Goal: Check status: Check status

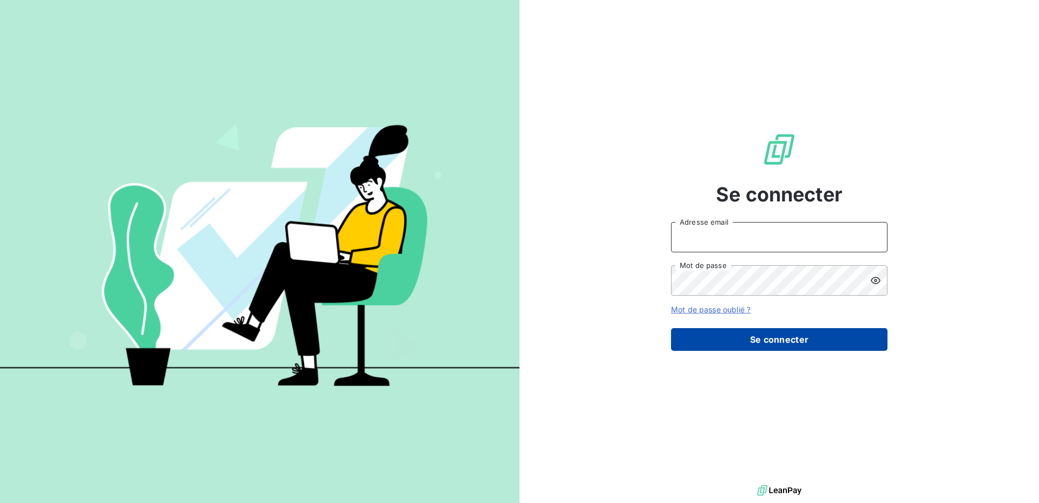
type input "godier@serpe.fr"
click at [762, 339] on button "Se connecter" at bounding box center [779, 339] width 216 height 23
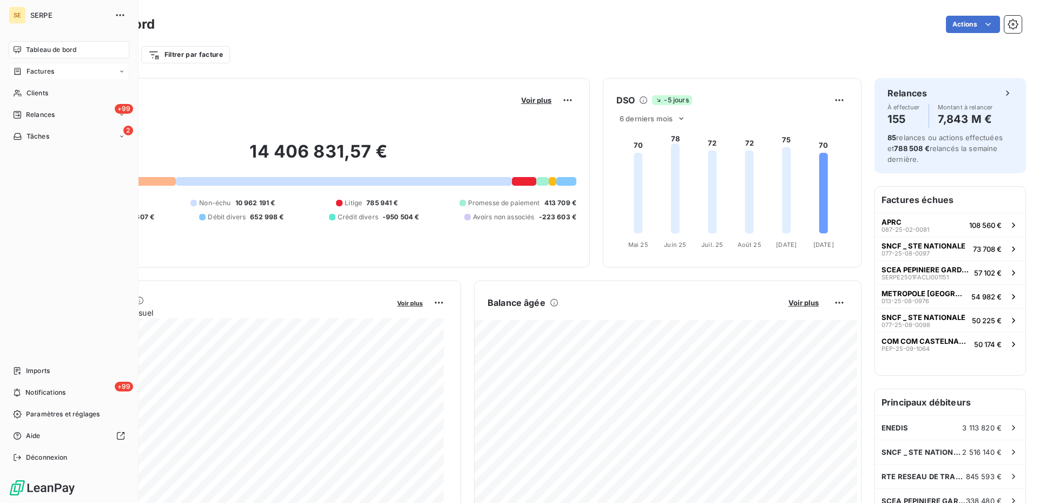
click at [58, 68] on div "Factures" at bounding box center [69, 71] width 121 height 17
click at [53, 91] on span "Factures" at bounding box center [40, 93] width 28 height 10
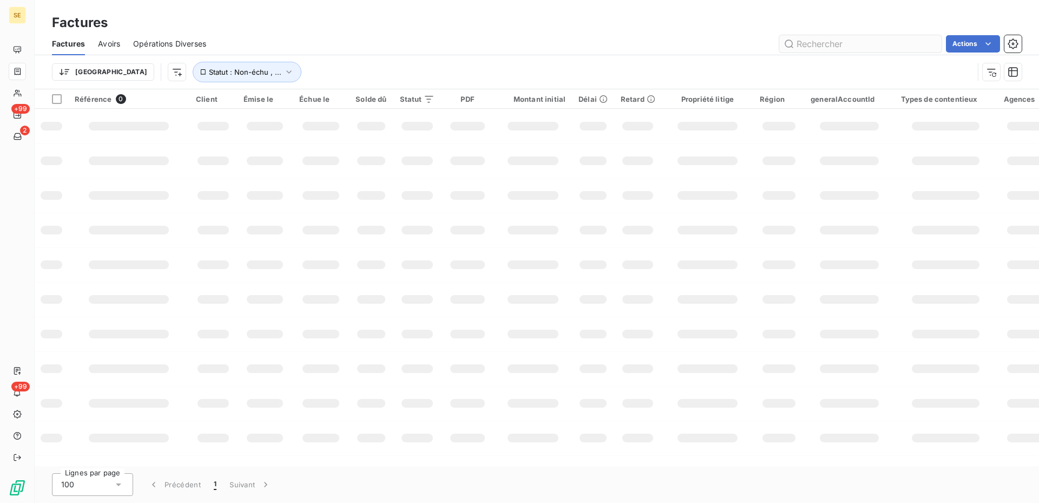
click at [819, 42] on input "text" at bounding box center [860, 43] width 162 height 17
type input "031-25-05-1428"
click at [885, 44] on input "031-25-05-1428" at bounding box center [860, 43] width 162 height 17
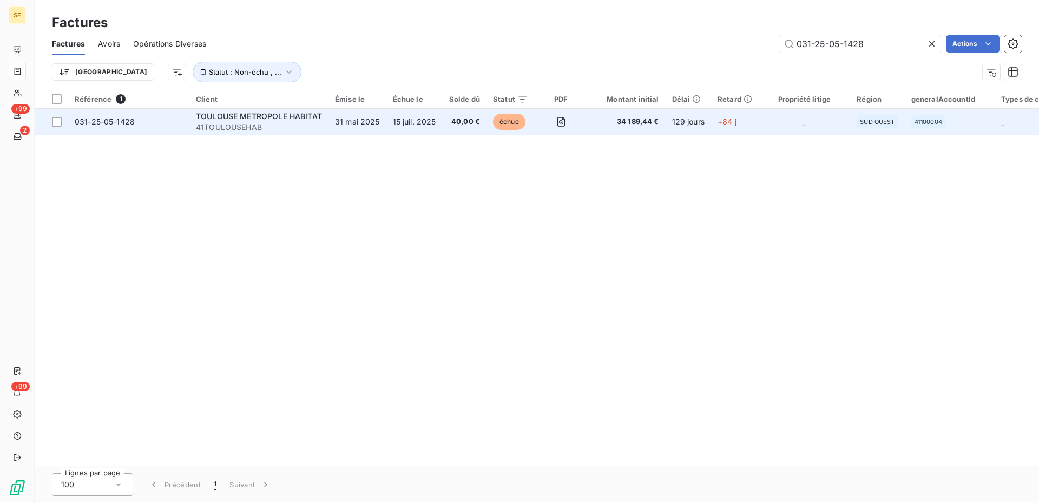
click at [624, 123] on span "34 189,44 €" at bounding box center [625, 121] width 65 height 11
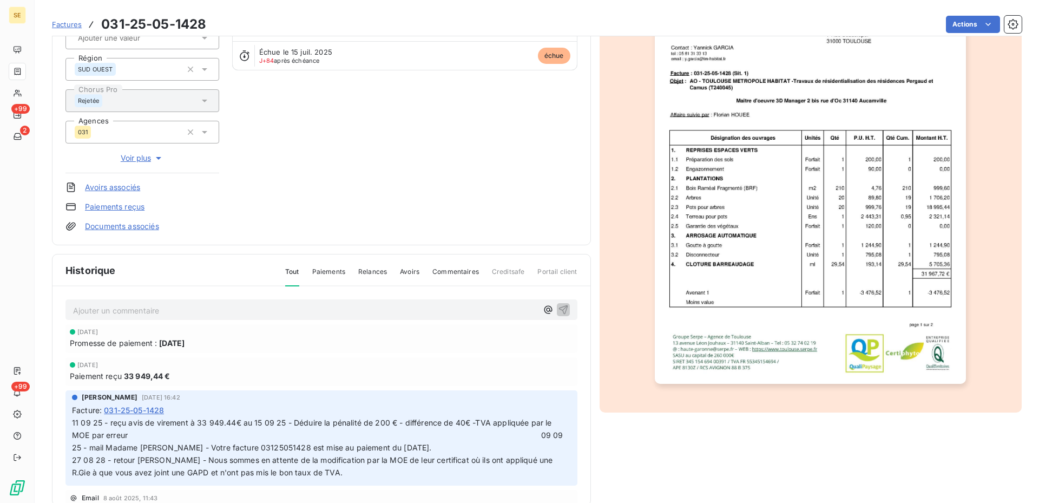
scroll to position [148, 0]
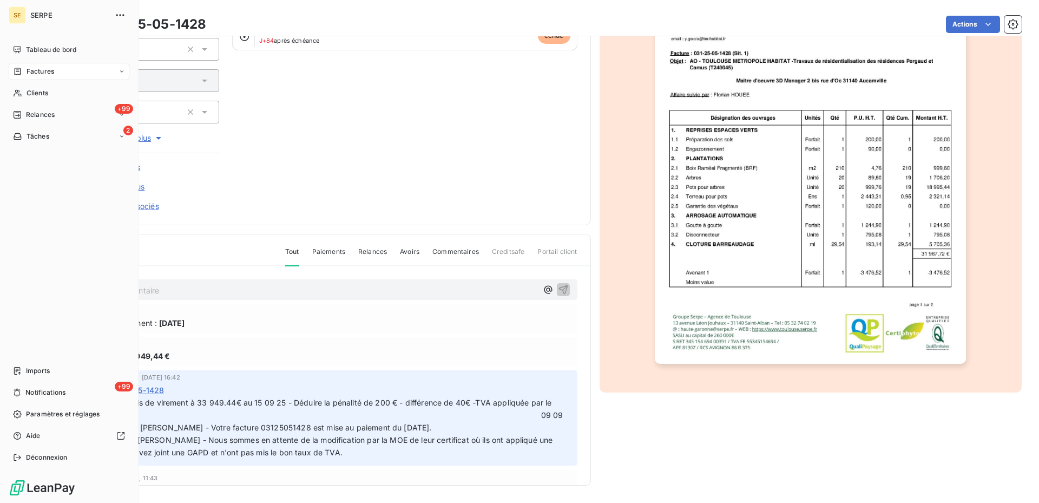
click at [52, 71] on span "Factures" at bounding box center [41, 72] width 28 height 10
click at [51, 89] on span "Factures" at bounding box center [40, 93] width 28 height 10
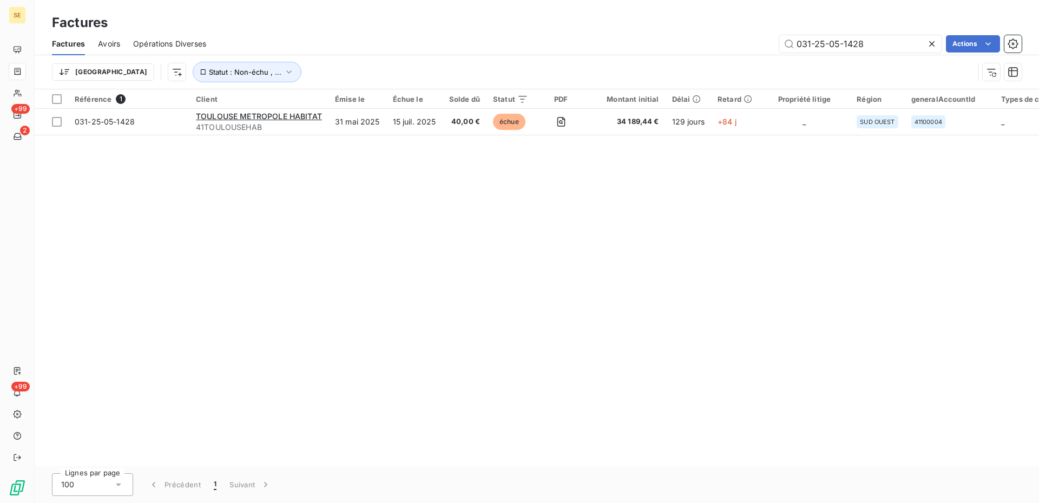
click at [931, 42] on icon at bounding box center [931, 43] width 11 height 11
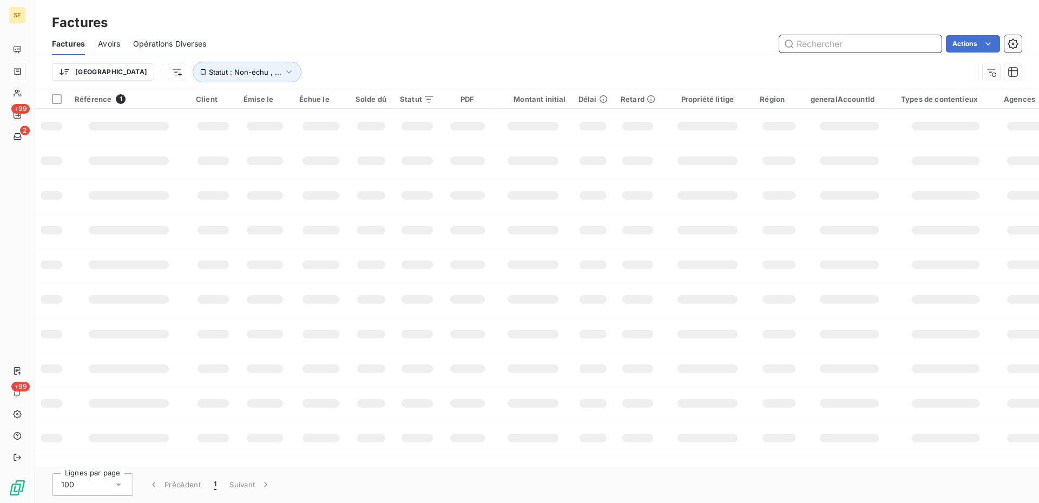
click at [823, 45] on input "text" at bounding box center [860, 43] width 162 height 17
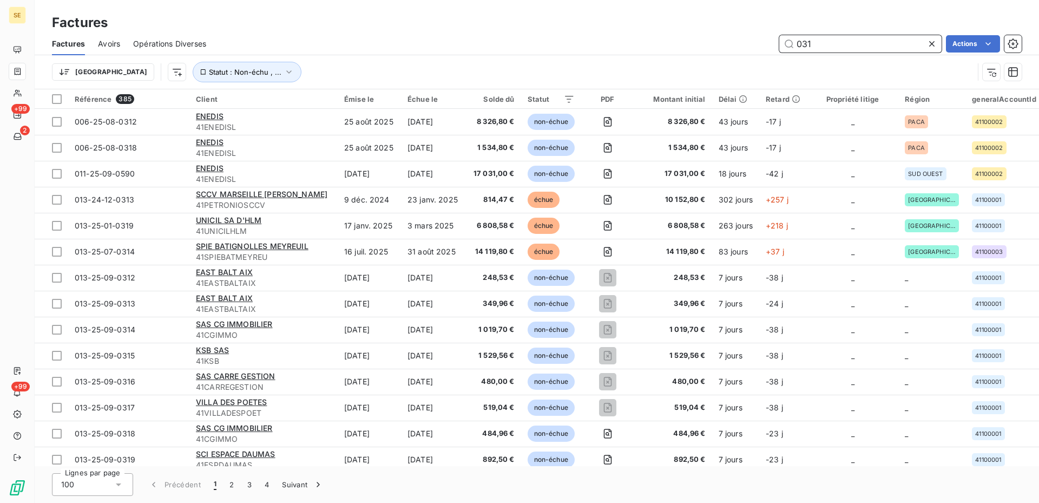
click at [836, 44] on input "031" at bounding box center [860, 43] width 162 height 17
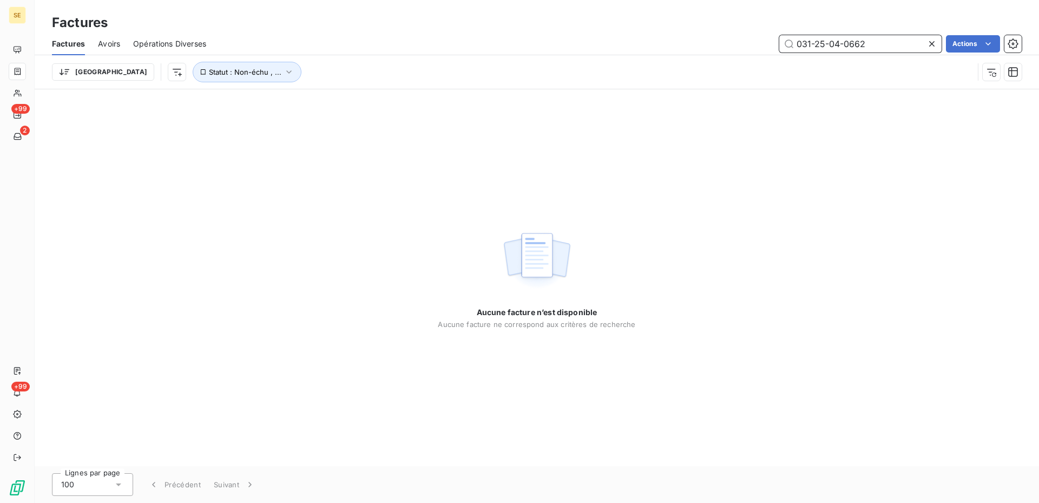
click at [890, 42] on input "031-25-04-0662" at bounding box center [860, 43] width 162 height 17
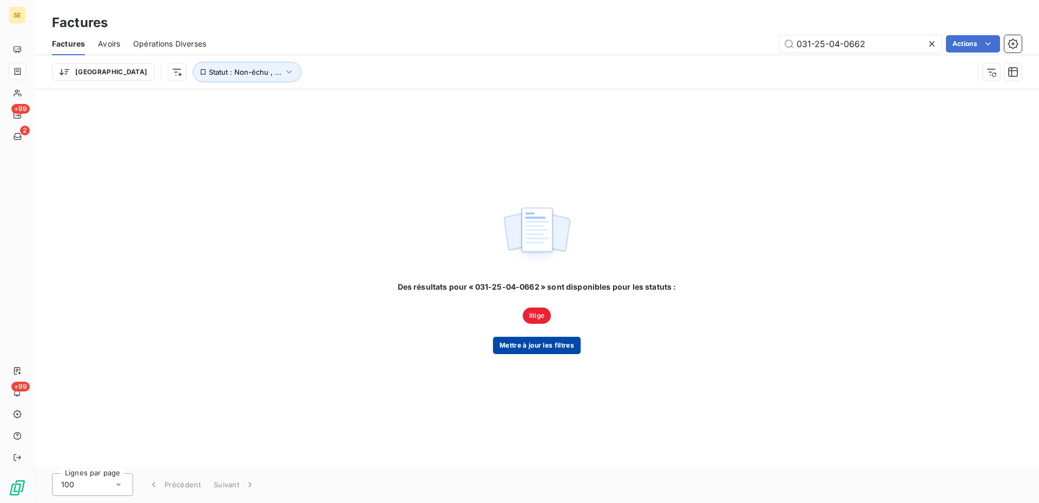
click at [550, 343] on button "Mettre à jour les filtres" at bounding box center [537, 345] width 88 height 17
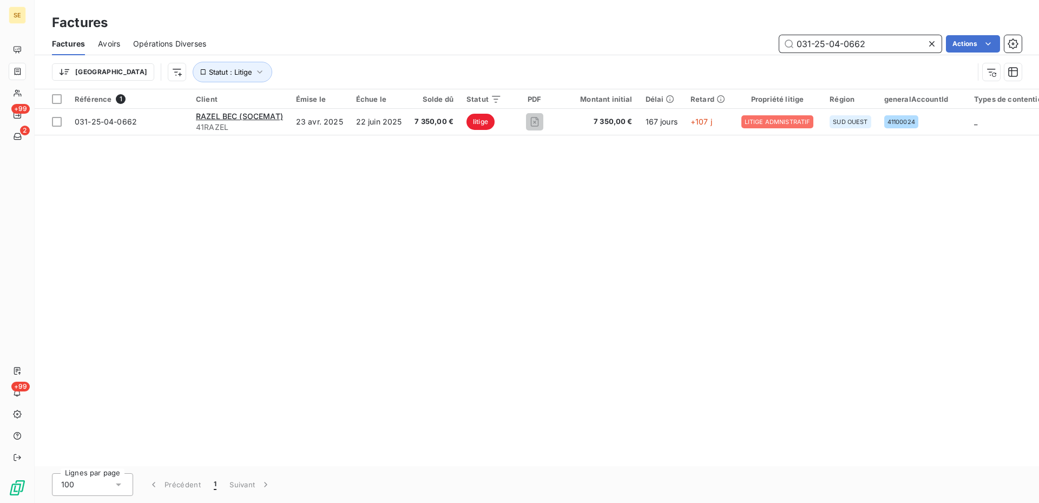
click at [882, 44] on input "031-25-04-0662" at bounding box center [860, 43] width 162 height 17
type input "031-25-04-0652"
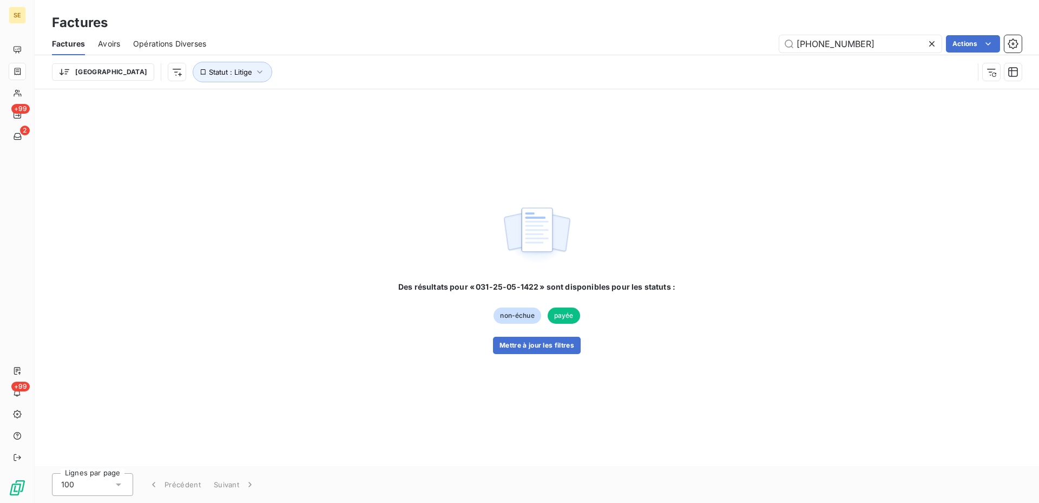
type input "031-25-07-0204"
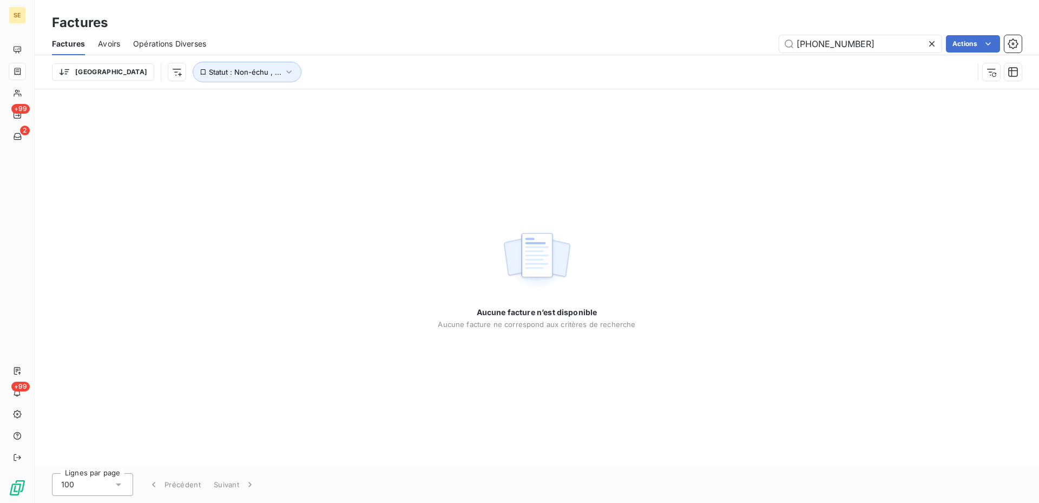
type input "031-25-07-0204"
type input "0204"
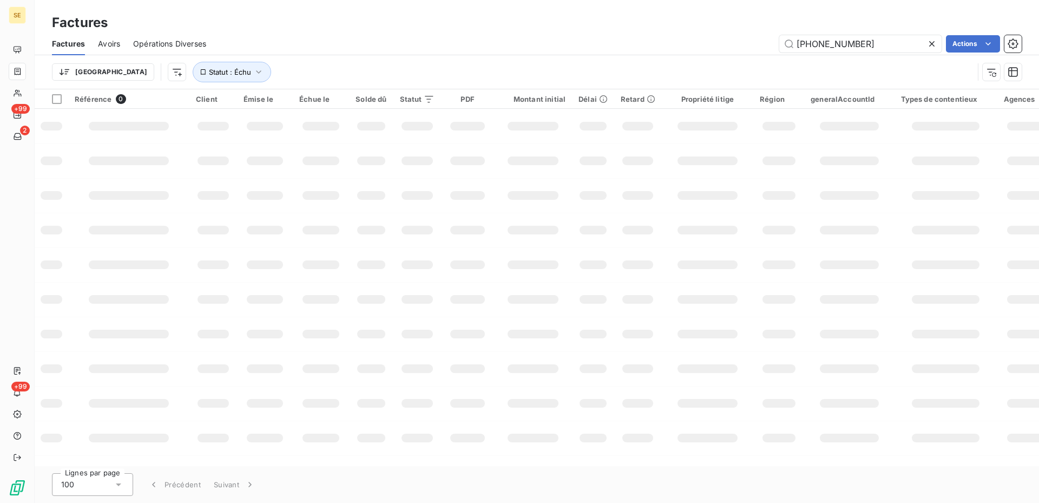
type input "031-25-07-0204"
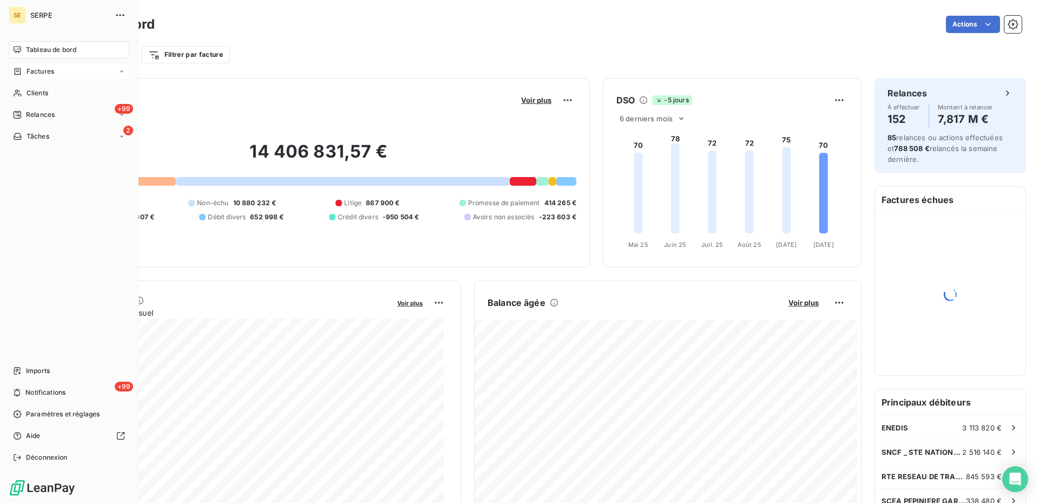
click at [39, 71] on span "Factures" at bounding box center [41, 72] width 28 height 10
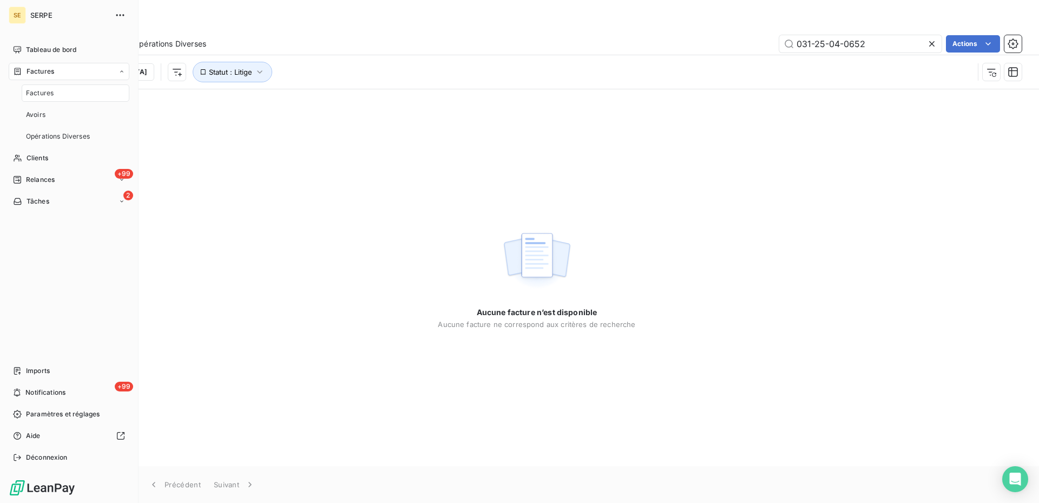
click at [44, 91] on span "Factures" at bounding box center [40, 93] width 28 height 10
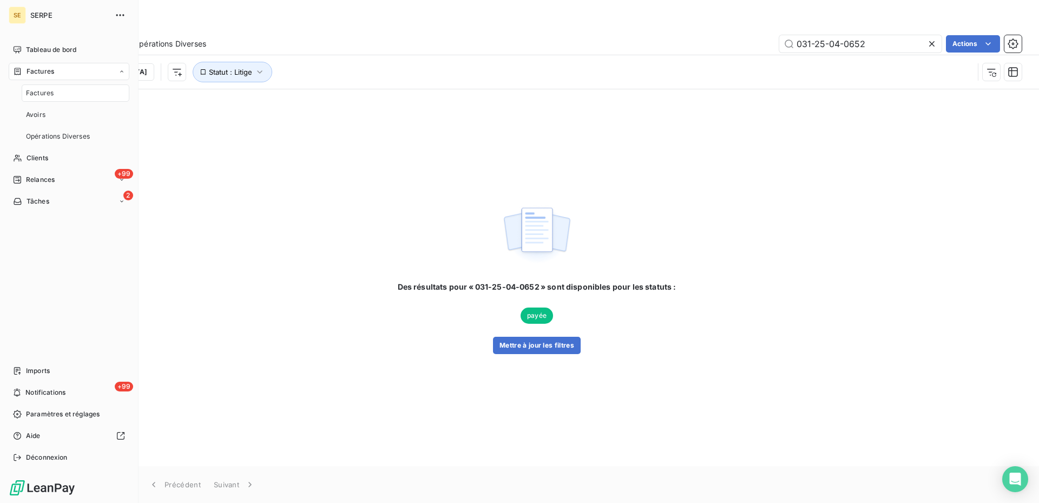
click at [44, 91] on span "Factures" at bounding box center [40, 93] width 28 height 10
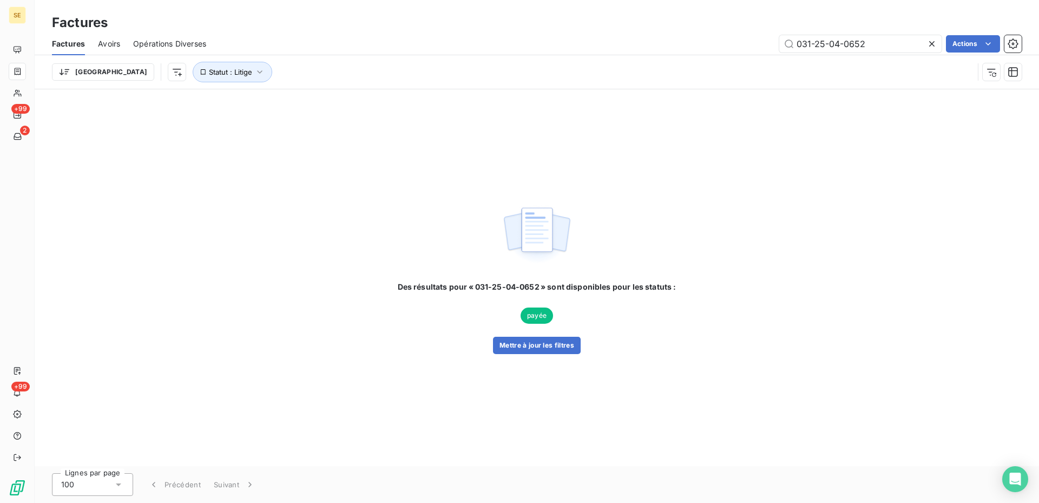
click at [932, 46] on icon at bounding box center [931, 43] width 11 height 11
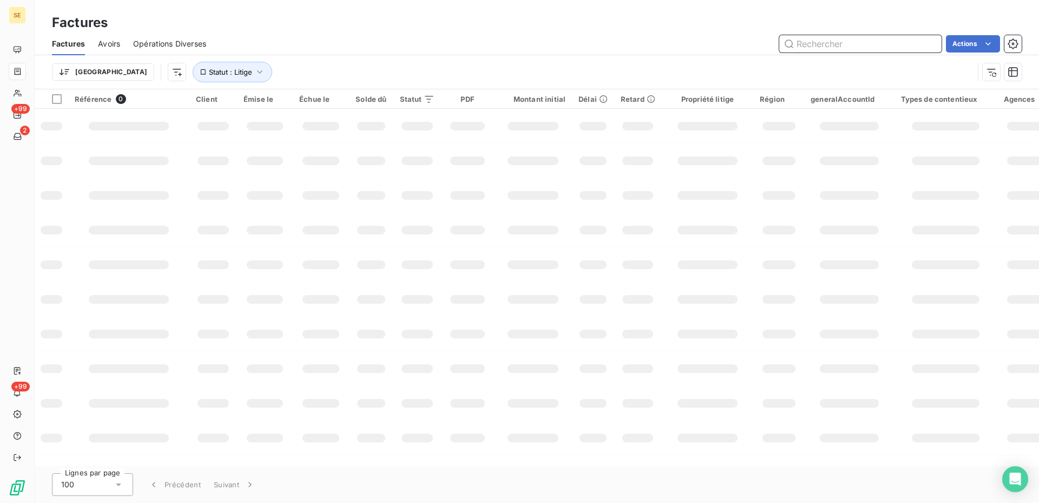
click at [812, 45] on input "text" at bounding box center [860, 43] width 162 height 17
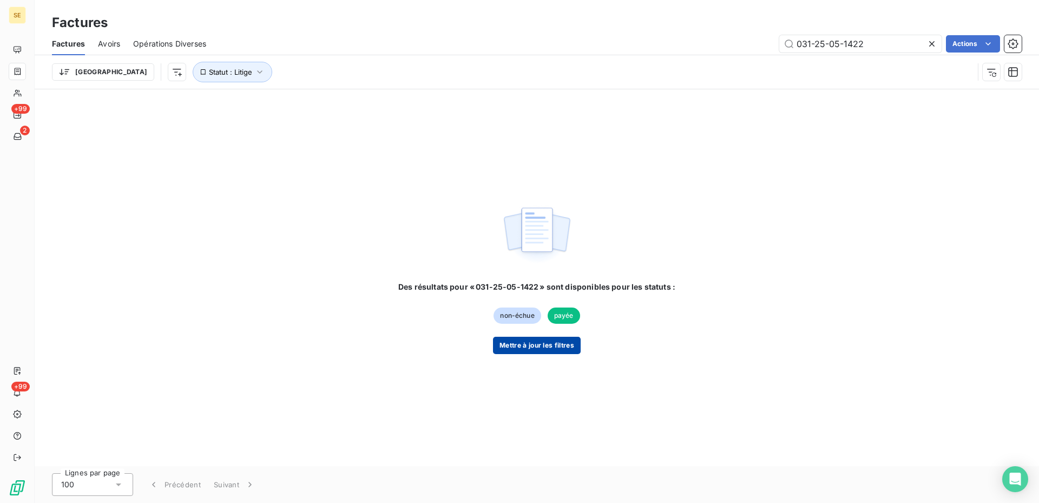
click at [547, 342] on button "Mettre à jour les filtres" at bounding box center [537, 345] width 88 height 17
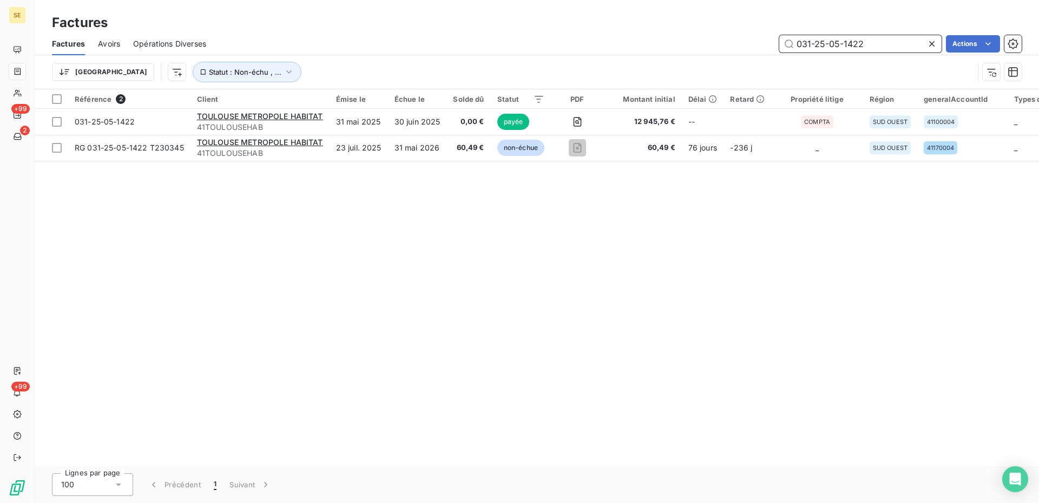
click at [871, 44] on input "031-25-05-1422" at bounding box center [860, 43] width 162 height 17
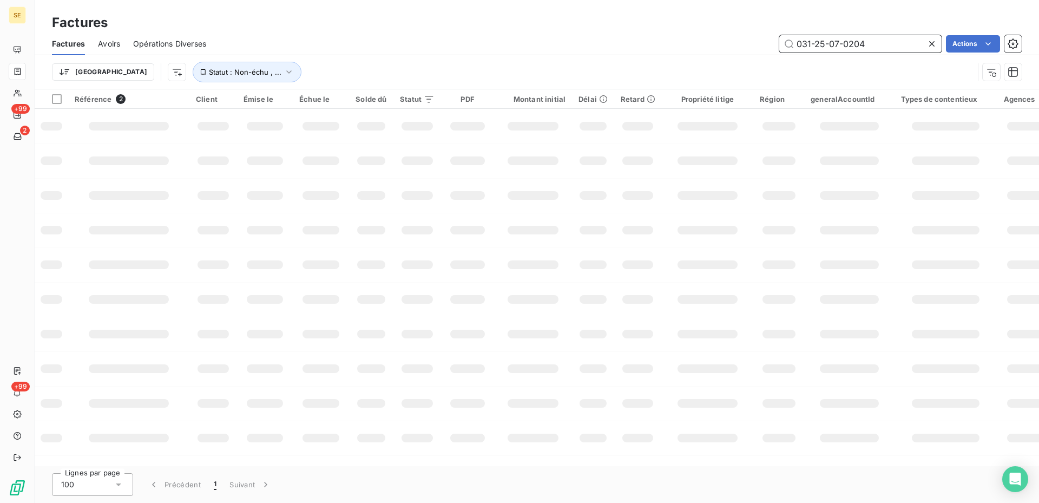
type input "031-25-07-0204"
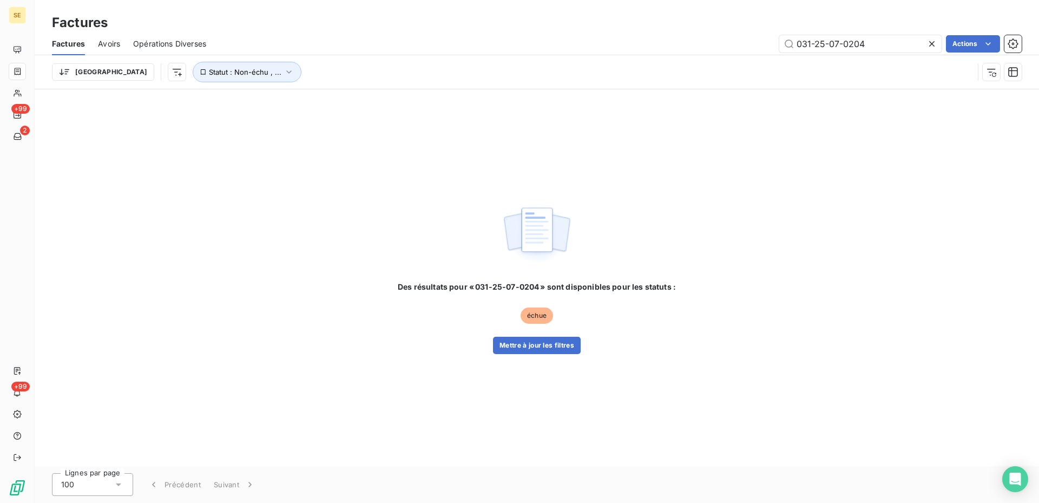
click at [932, 42] on icon at bounding box center [931, 43] width 11 height 11
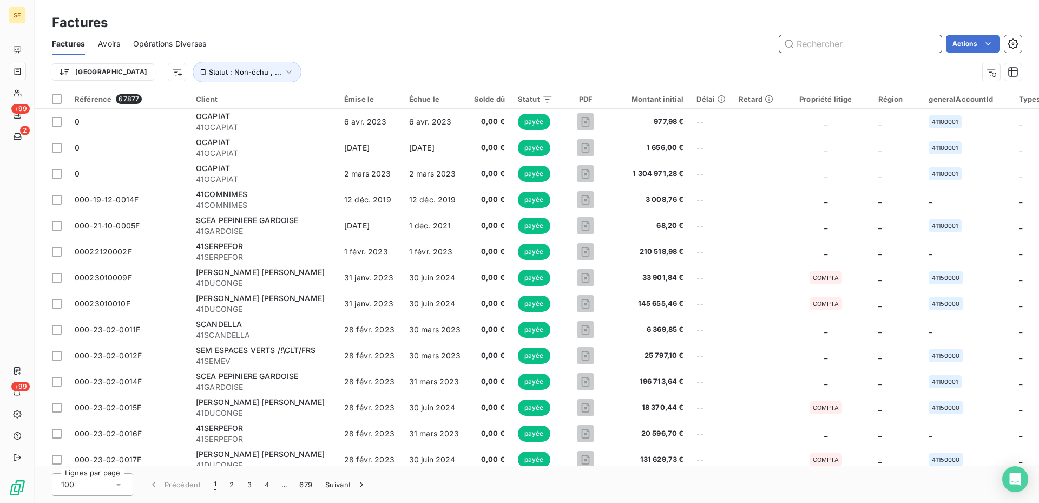
click at [819, 41] on input "text" at bounding box center [860, 43] width 162 height 17
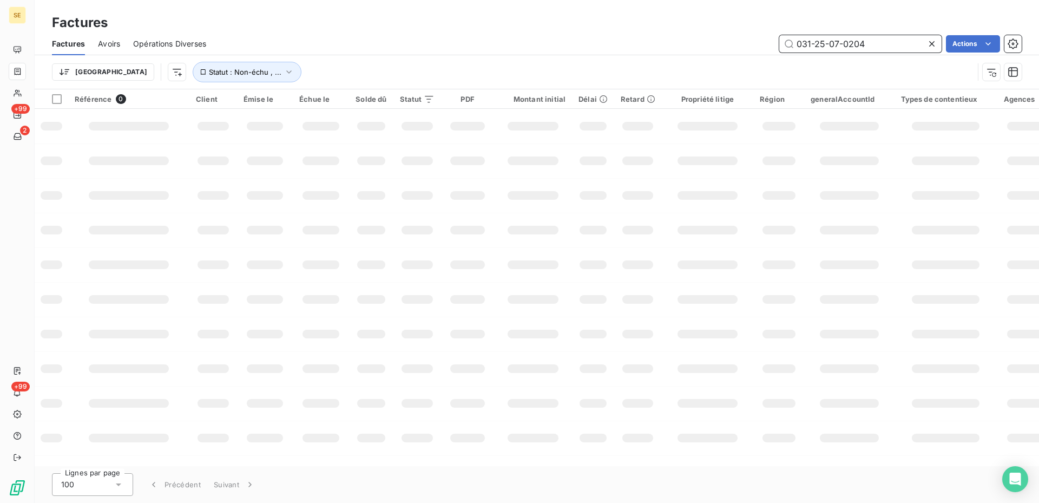
type input "031-25-07-0204"
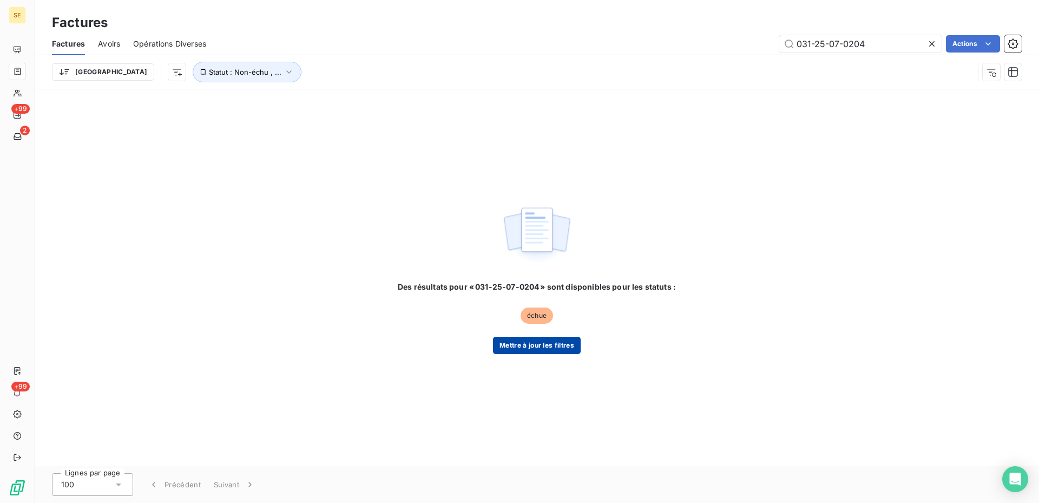
click at [563, 343] on button "Mettre à jour les filtres" at bounding box center [537, 345] width 88 height 17
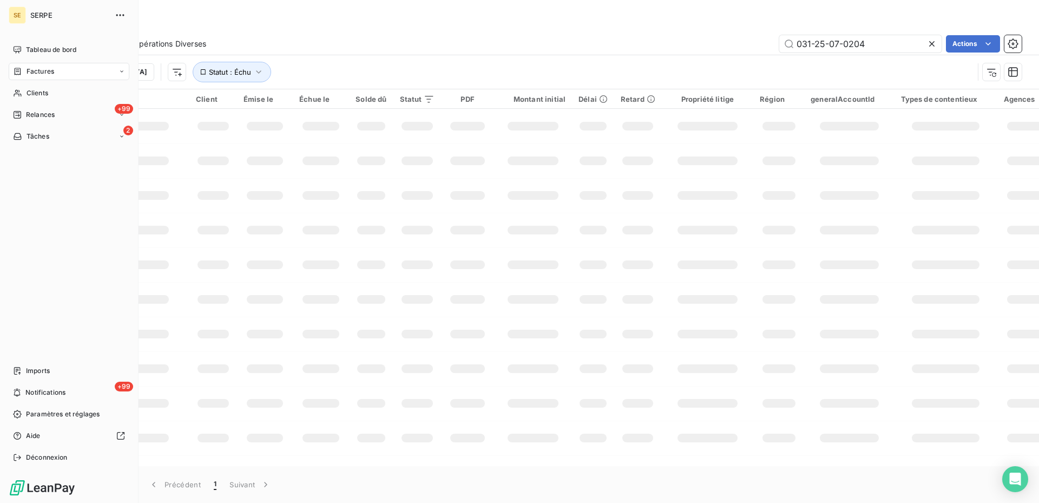
click at [76, 73] on div "Factures" at bounding box center [69, 71] width 121 height 17
click at [68, 90] on div "Factures" at bounding box center [76, 92] width 108 height 17
click at [76, 94] on div "Factures" at bounding box center [76, 92] width 108 height 17
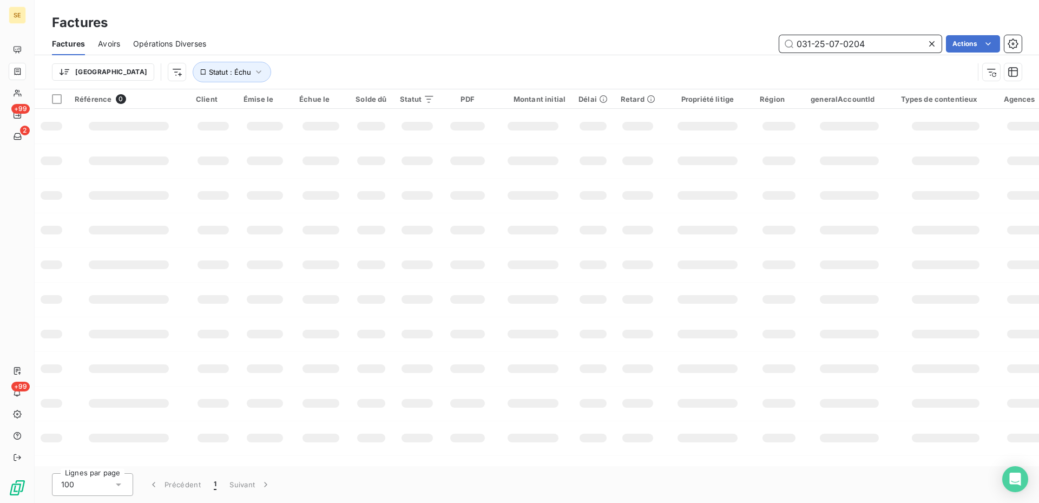
click at [884, 44] on input "031-25-07-0204" at bounding box center [860, 43] width 162 height 17
click at [933, 44] on icon at bounding box center [931, 43] width 11 height 11
click at [820, 43] on input "text" at bounding box center [860, 43] width 162 height 17
type input "0204"
click at [965, 5] on html "SE +99 2 +99 Factures Factures Avoirs Opérations Diverses 0204 Actions Trier St…" at bounding box center [519, 251] width 1039 height 503
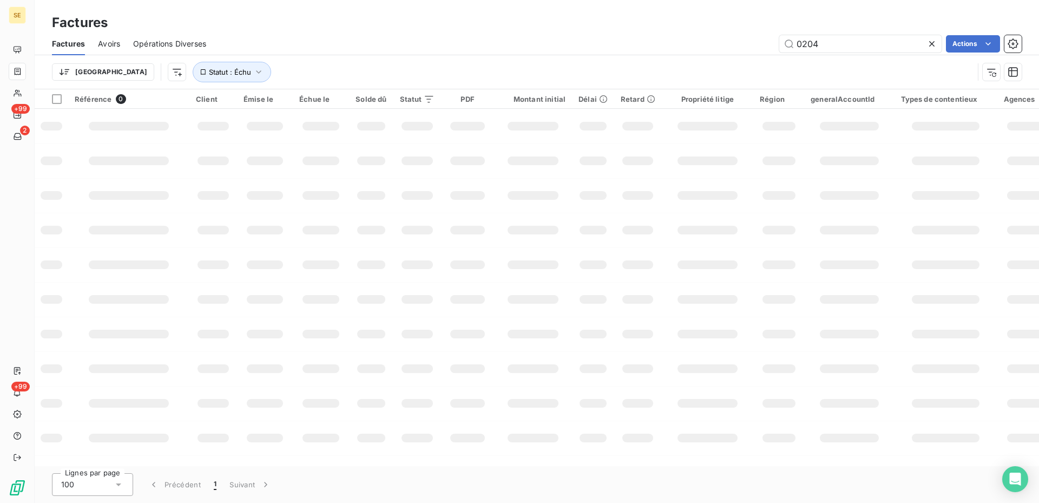
click at [932, 43] on icon at bounding box center [931, 43] width 11 height 11
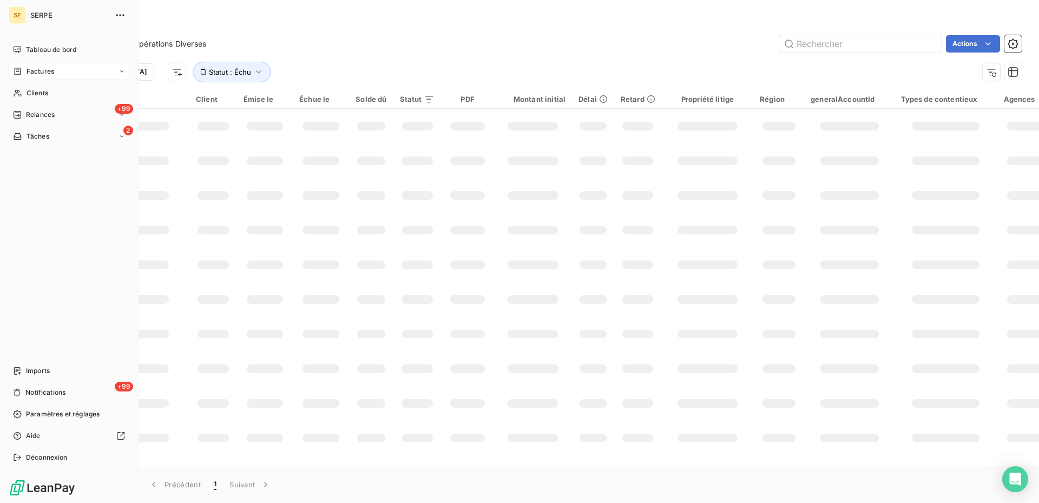
click at [45, 70] on span "Factures" at bounding box center [41, 72] width 28 height 10
click at [49, 94] on span "Factures" at bounding box center [40, 93] width 28 height 10
click at [50, 94] on span "Factures" at bounding box center [40, 93] width 28 height 10
click at [51, 94] on span "Factures" at bounding box center [40, 93] width 28 height 10
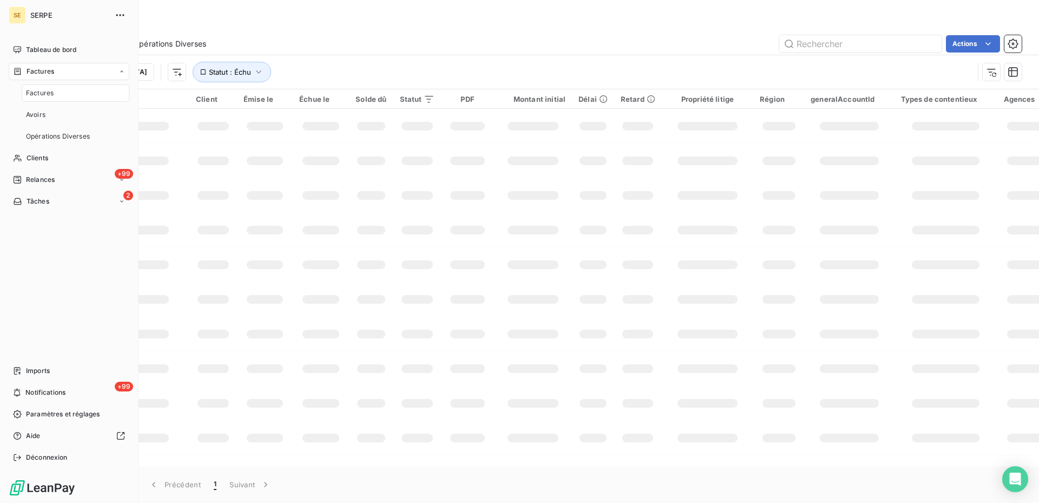
click at [51, 94] on span "Factures" at bounding box center [40, 93] width 28 height 10
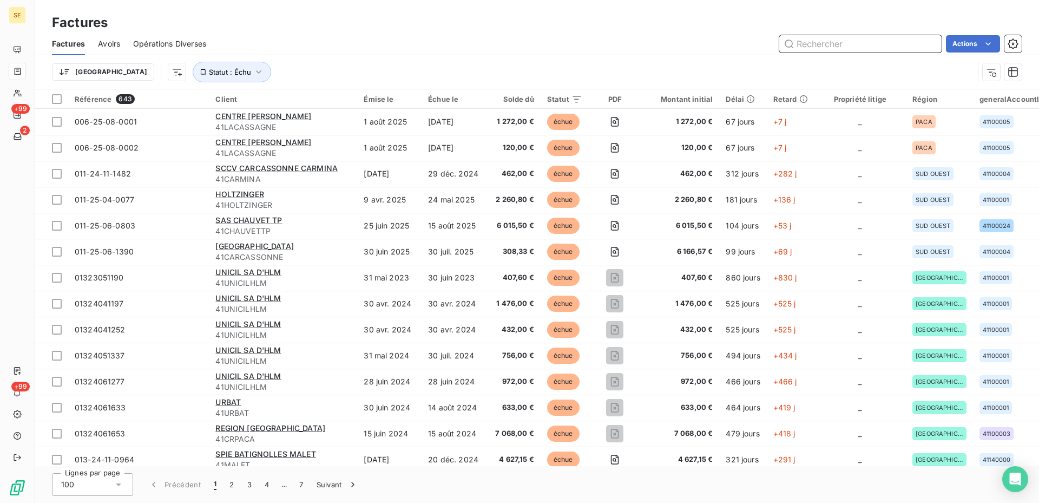
click at [826, 46] on input "text" at bounding box center [860, 43] width 162 height 17
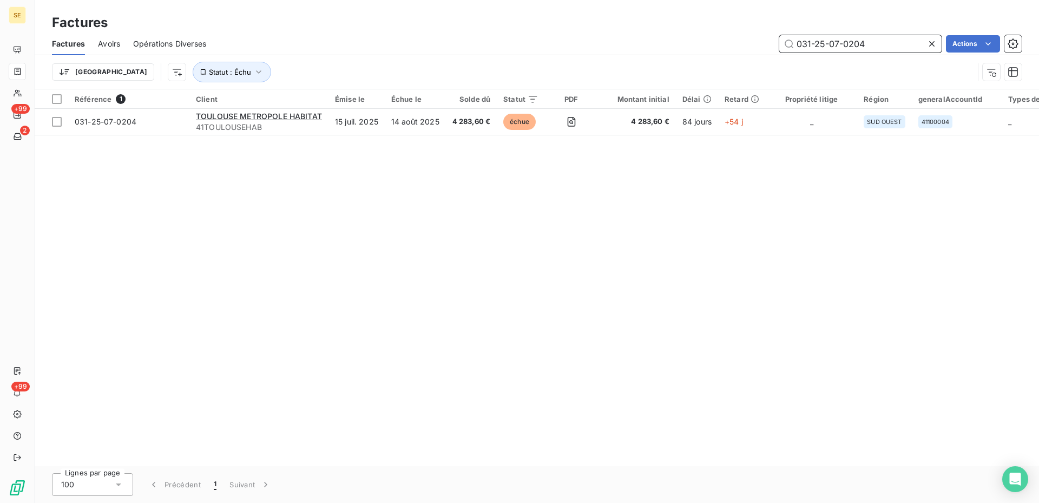
type input "031-25-07-0204"
